Goal: Check status: Check status

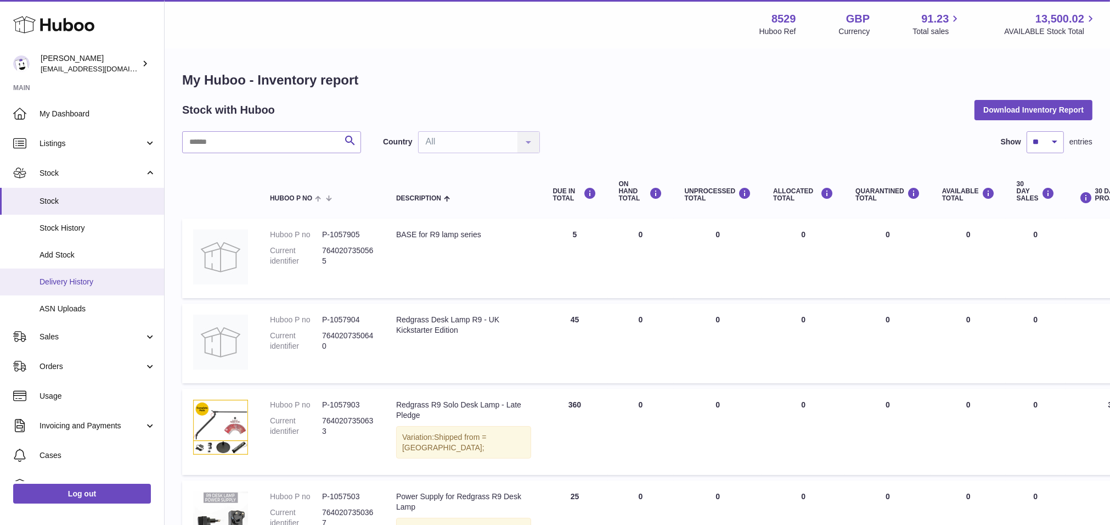
click at [95, 274] on link "Delivery History" at bounding box center [82, 281] width 164 height 27
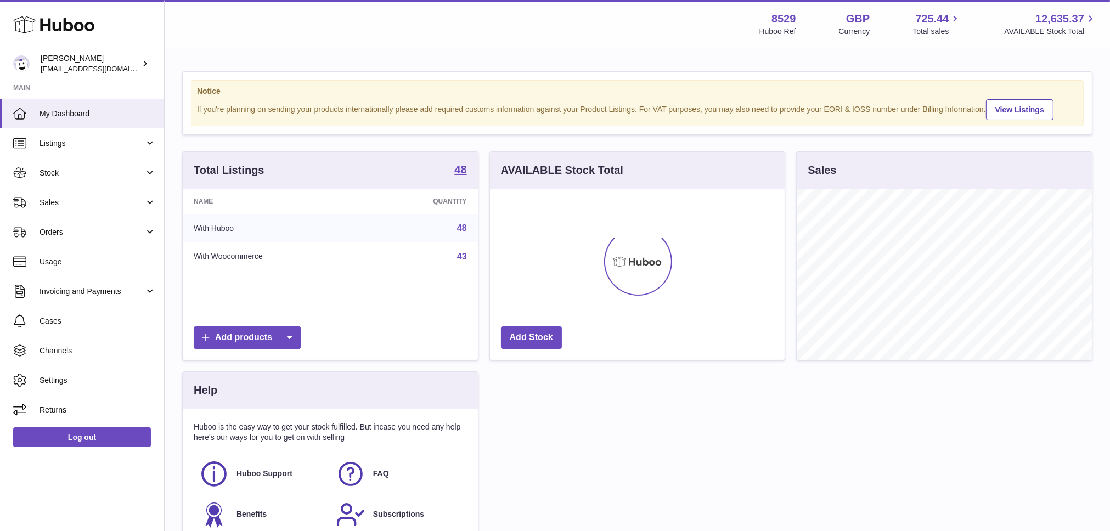
scroll to position [171, 295]
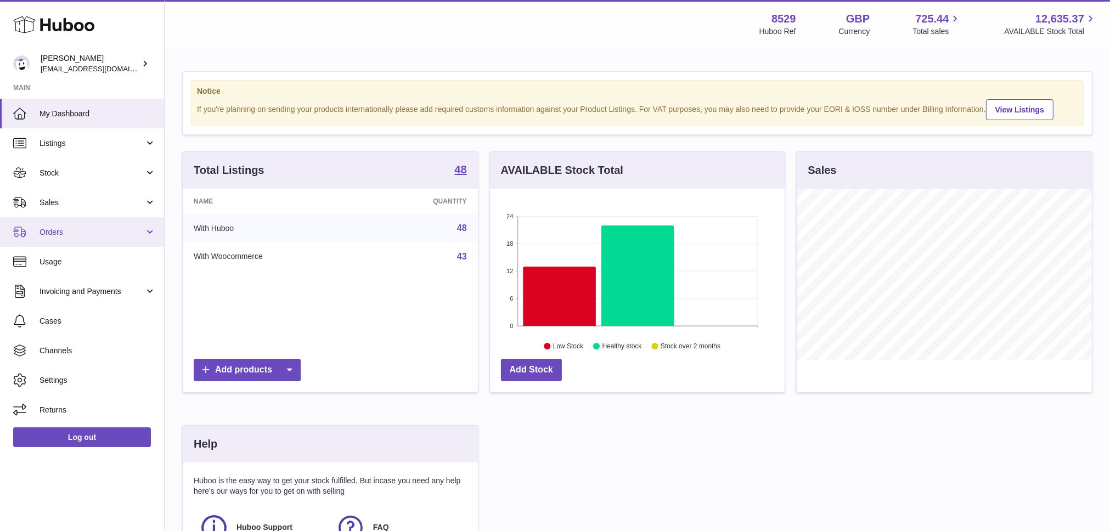
click at [99, 223] on link "Orders" at bounding box center [82, 232] width 164 height 30
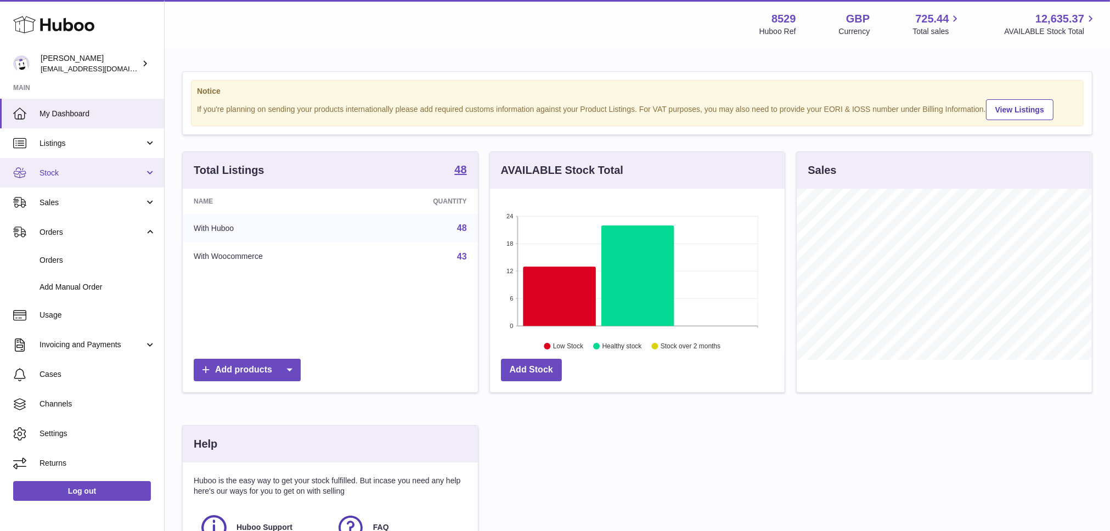
click at [93, 172] on span "Stock" at bounding box center [92, 173] width 105 height 10
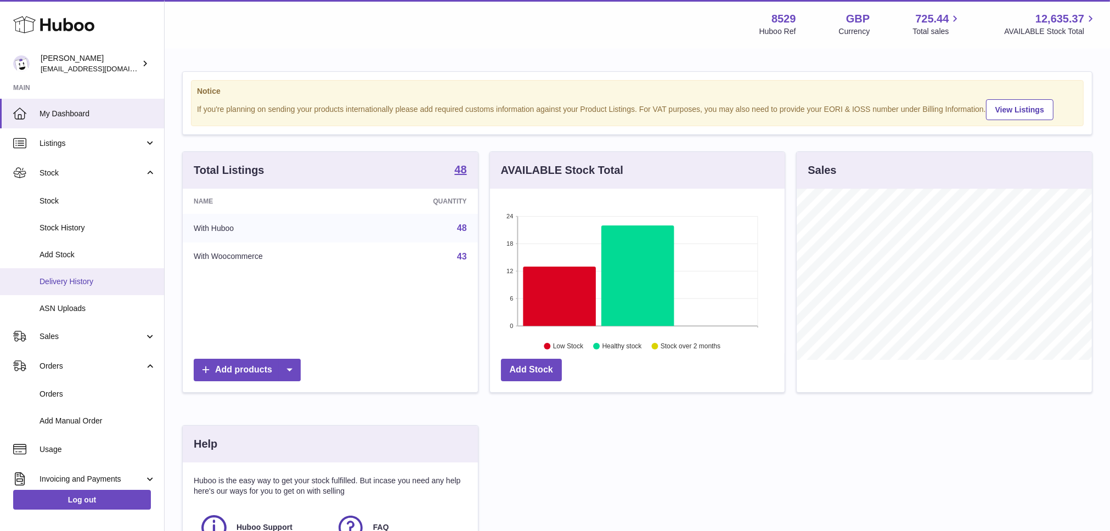
click at [87, 280] on span "Delivery History" at bounding box center [98, 282] width 116 height 10
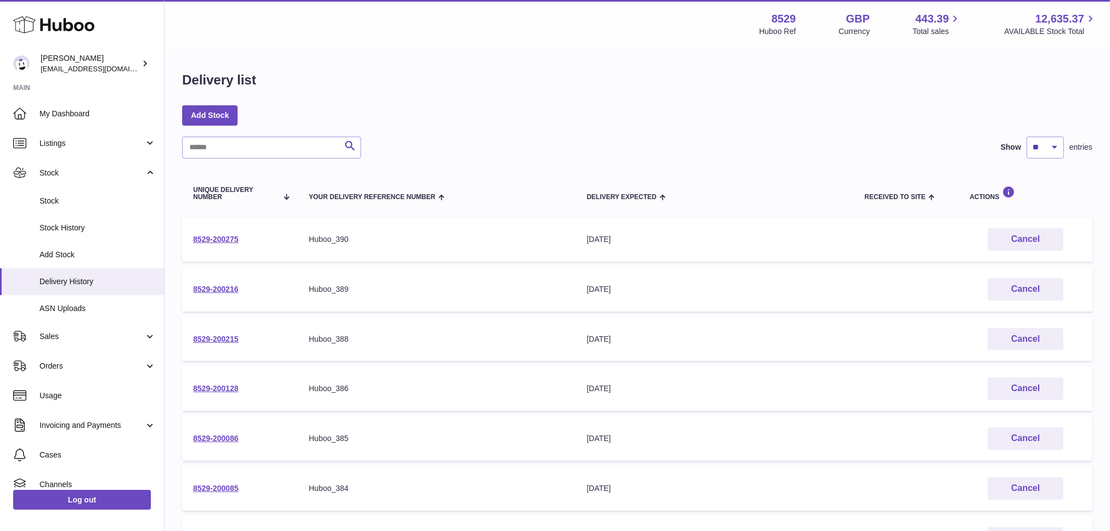
scroll to position [235, 0]
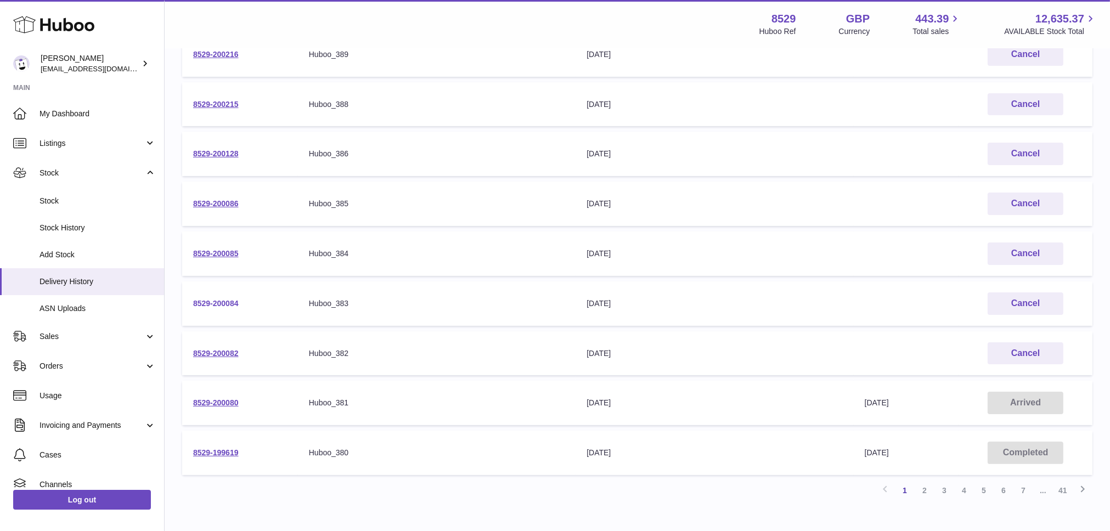
click at [217, 301] on link "8529-200084" at bounding box center [216, 303] width 46 height 9
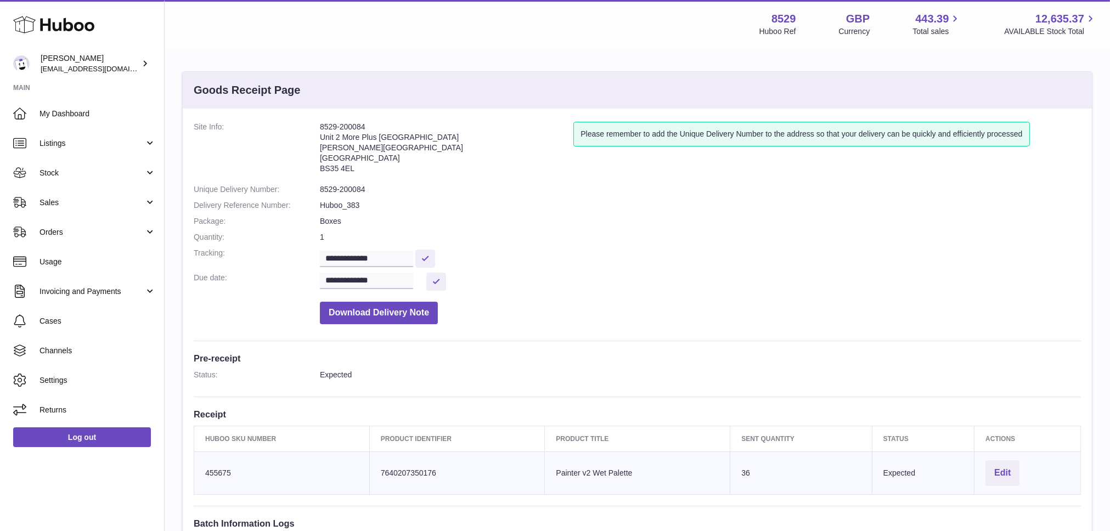
scroll to position [234, 0]
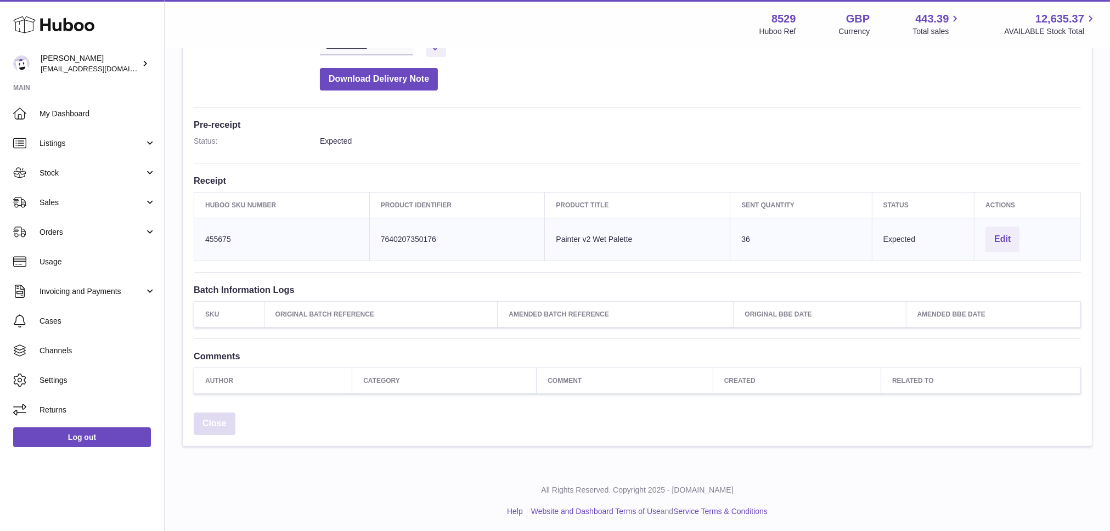
click at [206, 416] on link "Close" at bounding box center [215, 424] width 42 height 23
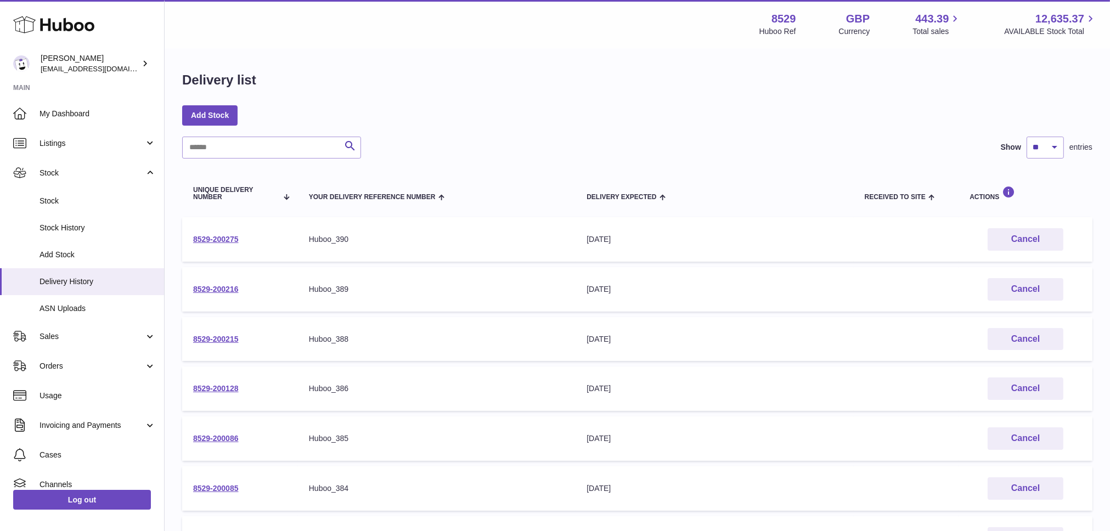
scroll to position [235, 0]
